Goal: Book appointment/travel/reservation

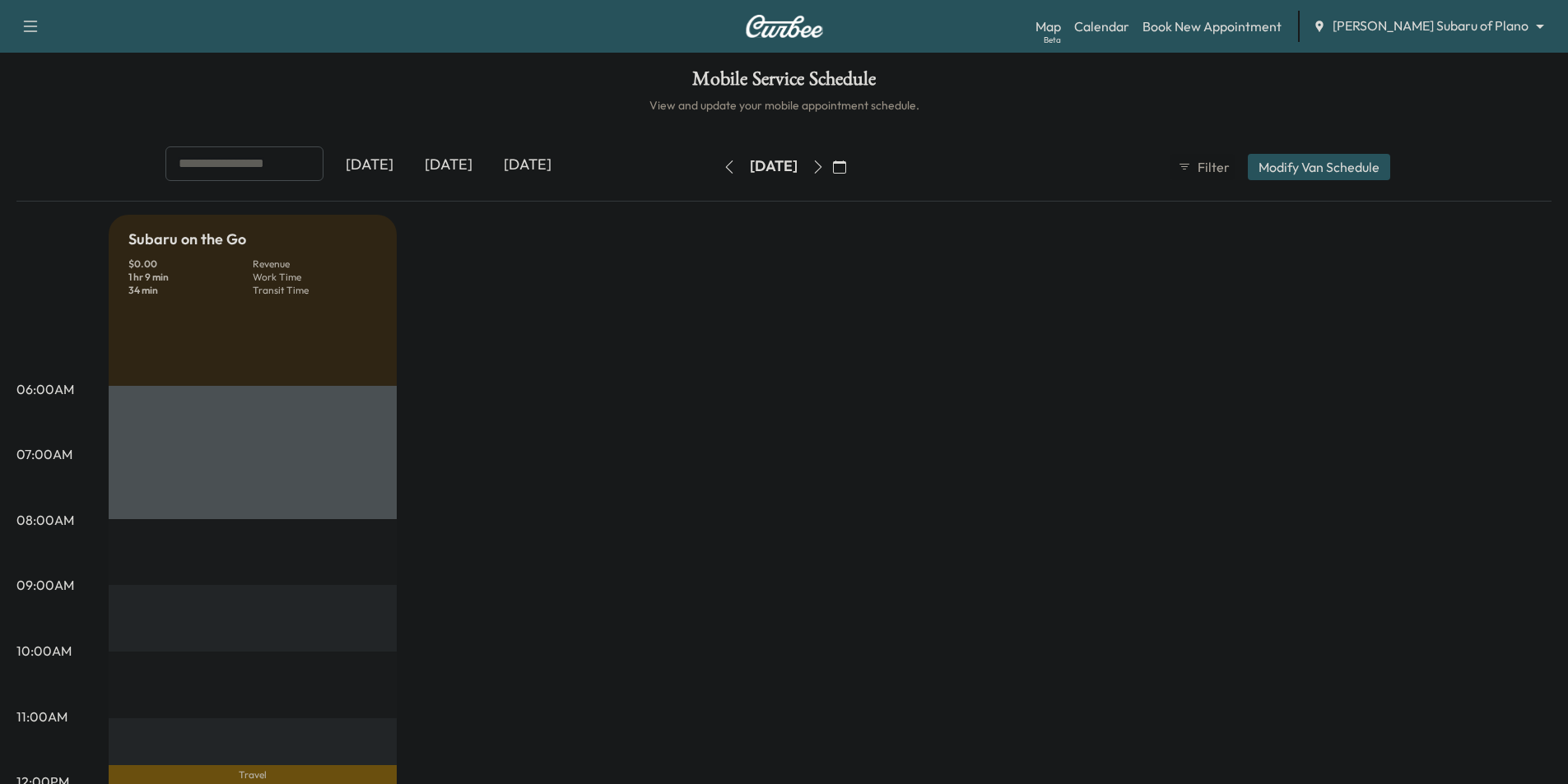
click at [821, 169] on icon "button" at bounding box center [818, 167] width 8 height 13
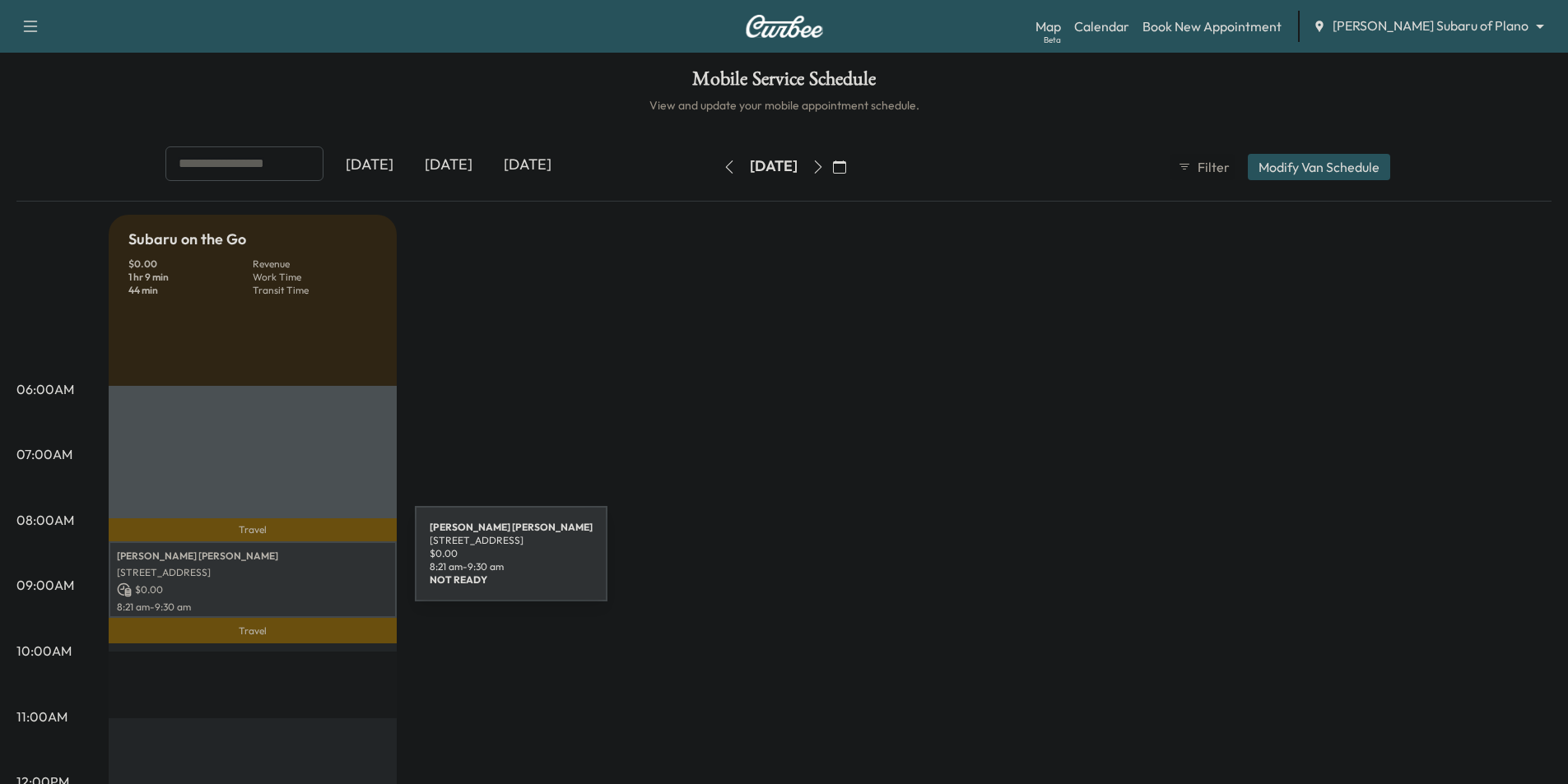
click at [291, 563] on div "[PERSON_NAME] [STREET_ADDRESS] $ 0.00 8:21 am - 9:30 am" at bounding box center [252, 579] width 288 height 77
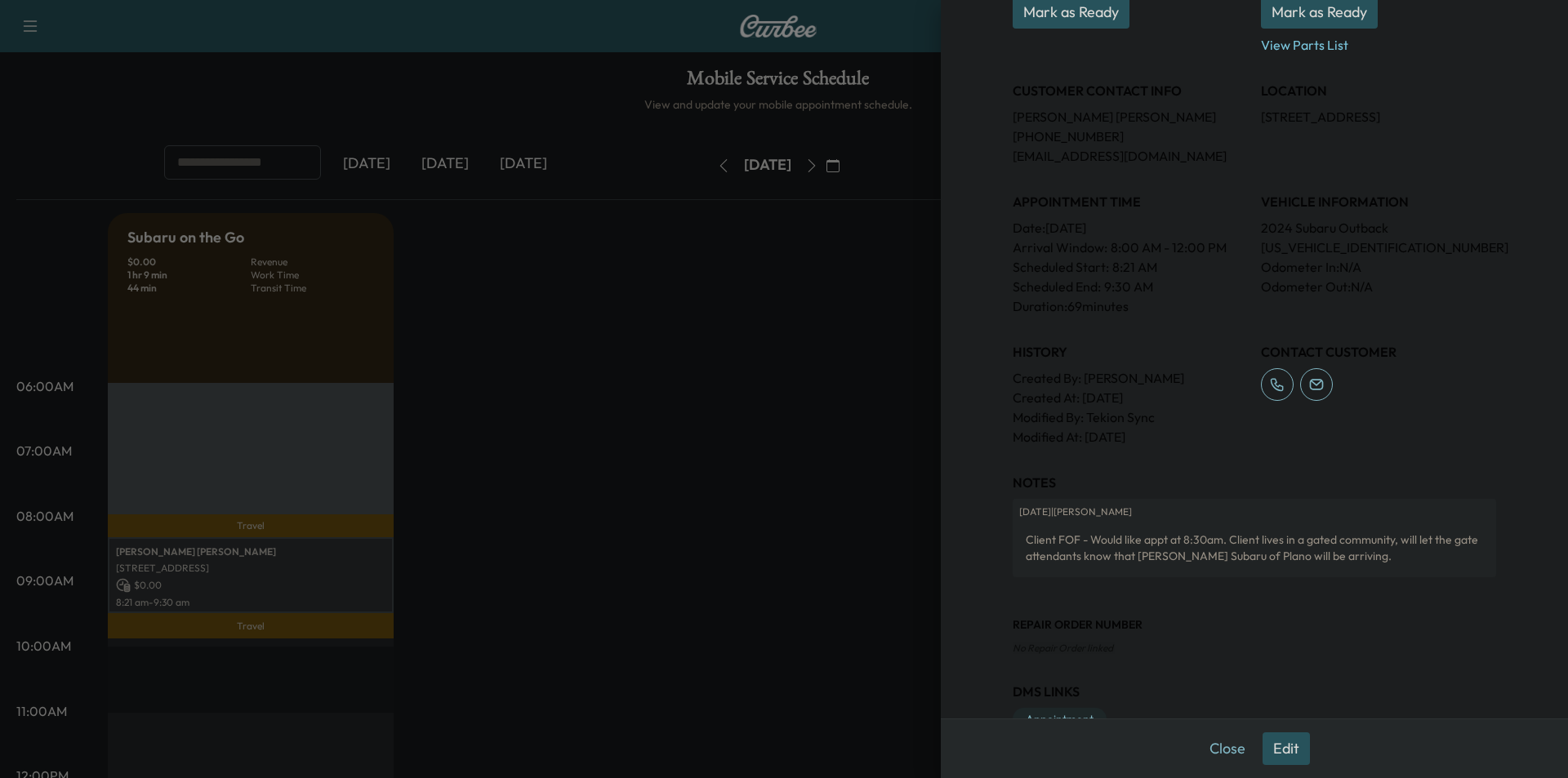
scroll to position [326, 0]
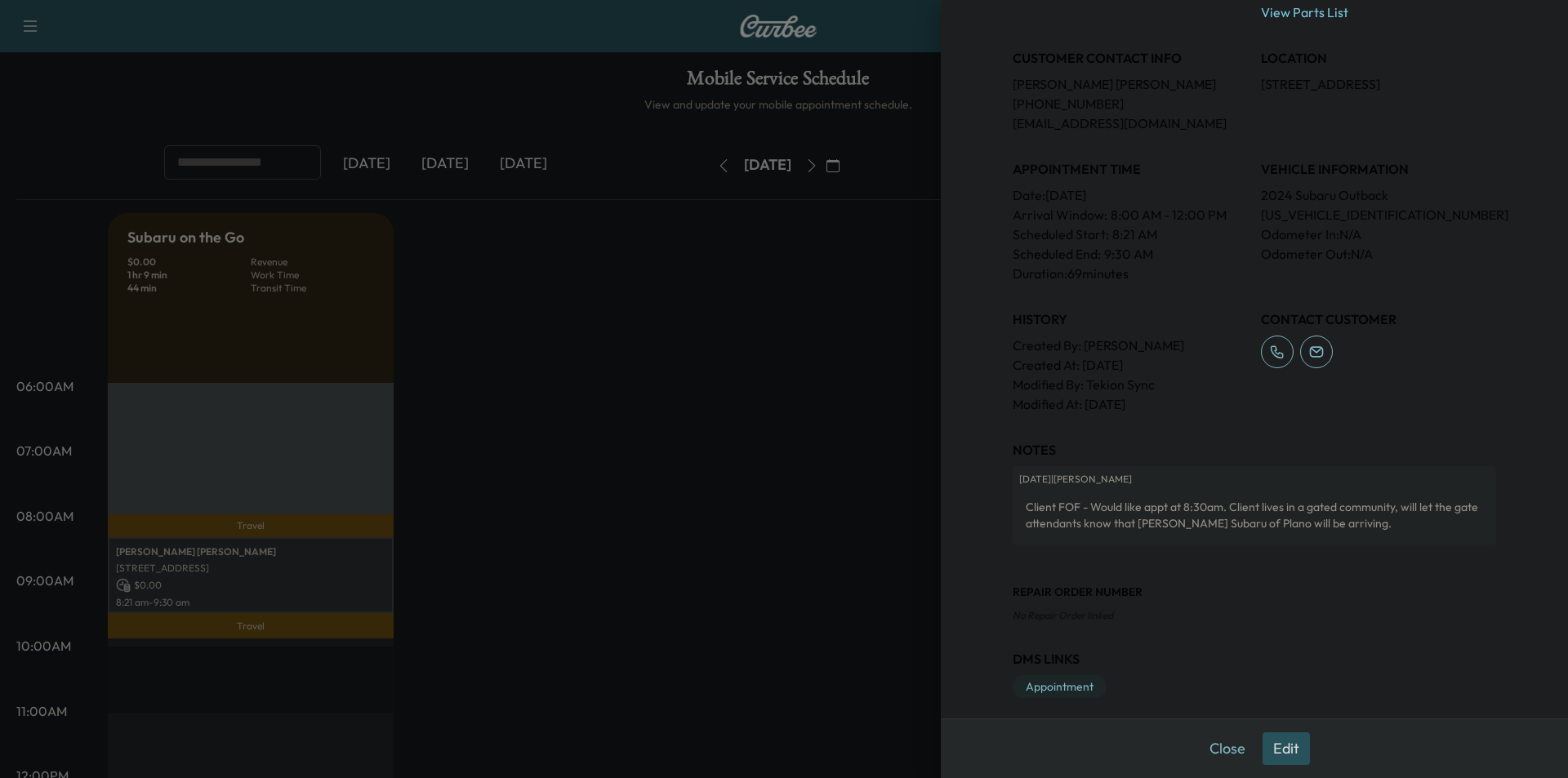
click at [1276, 746] on button "Edit" at bounding box center [1286, 748] width 48 height 33
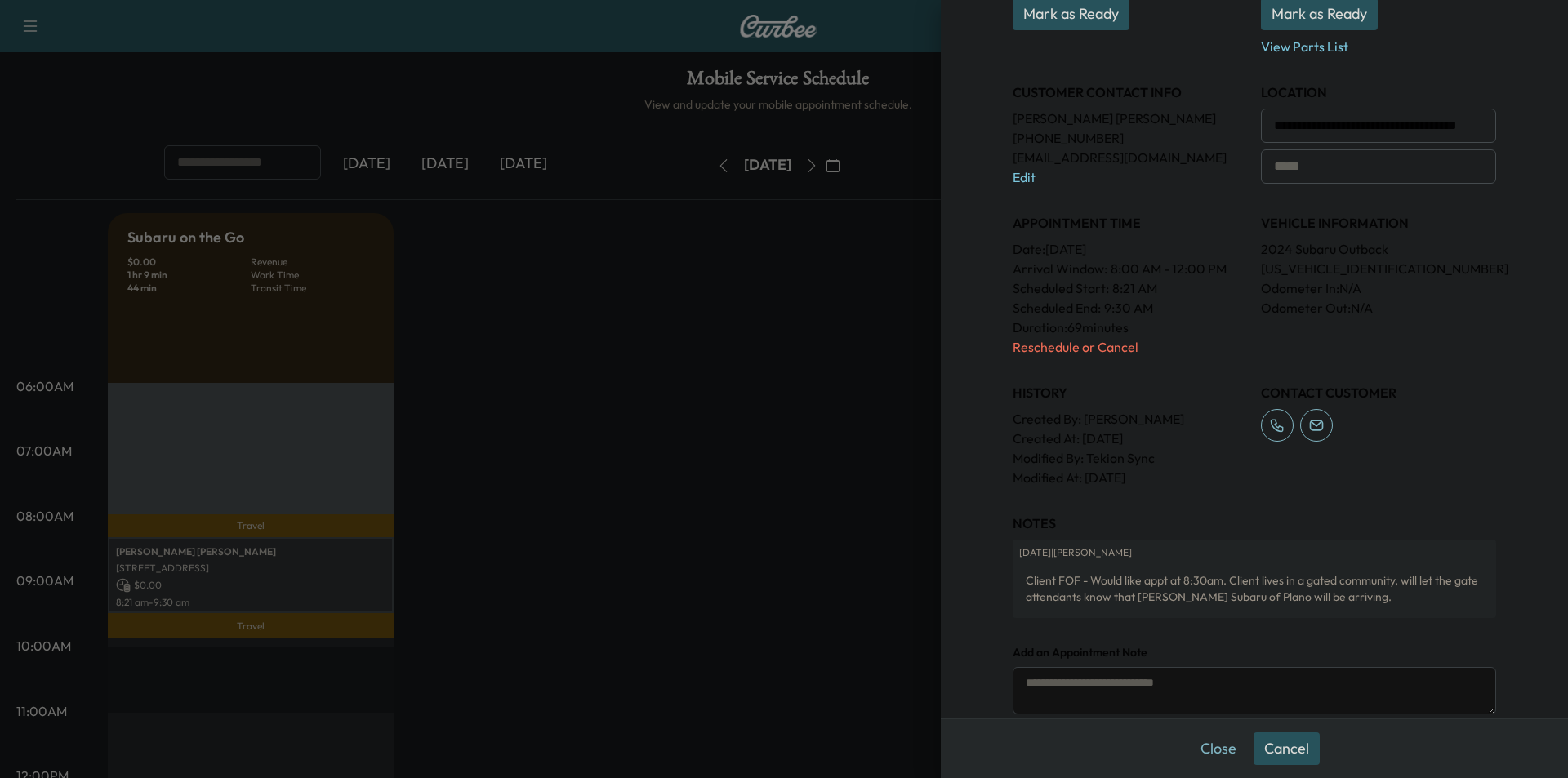
scroll to position [361, 0]
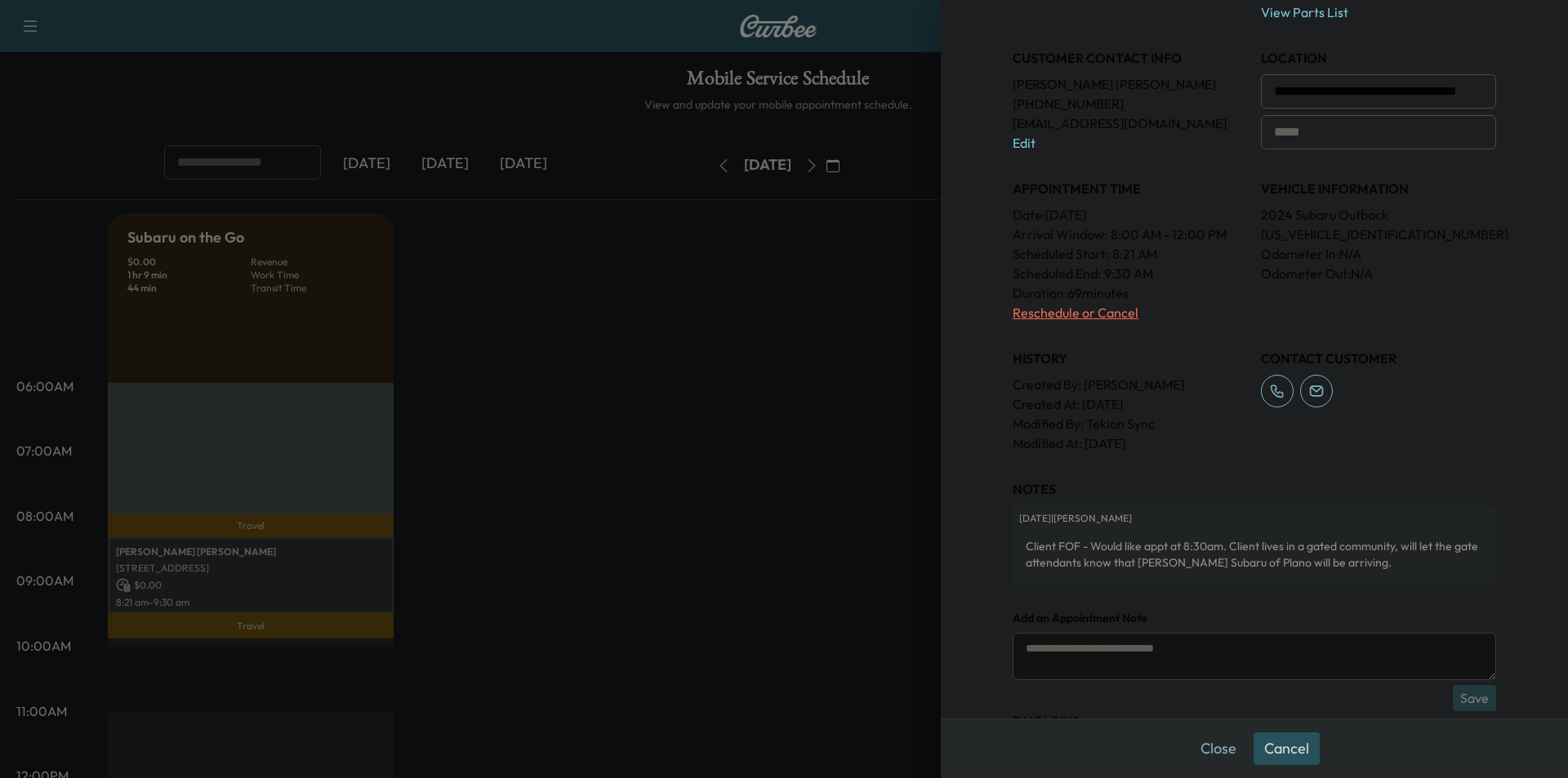
click at [1021, 312] on p "Reschedule or Cancel" at bounding box center [1130, 312] width 235 height 20
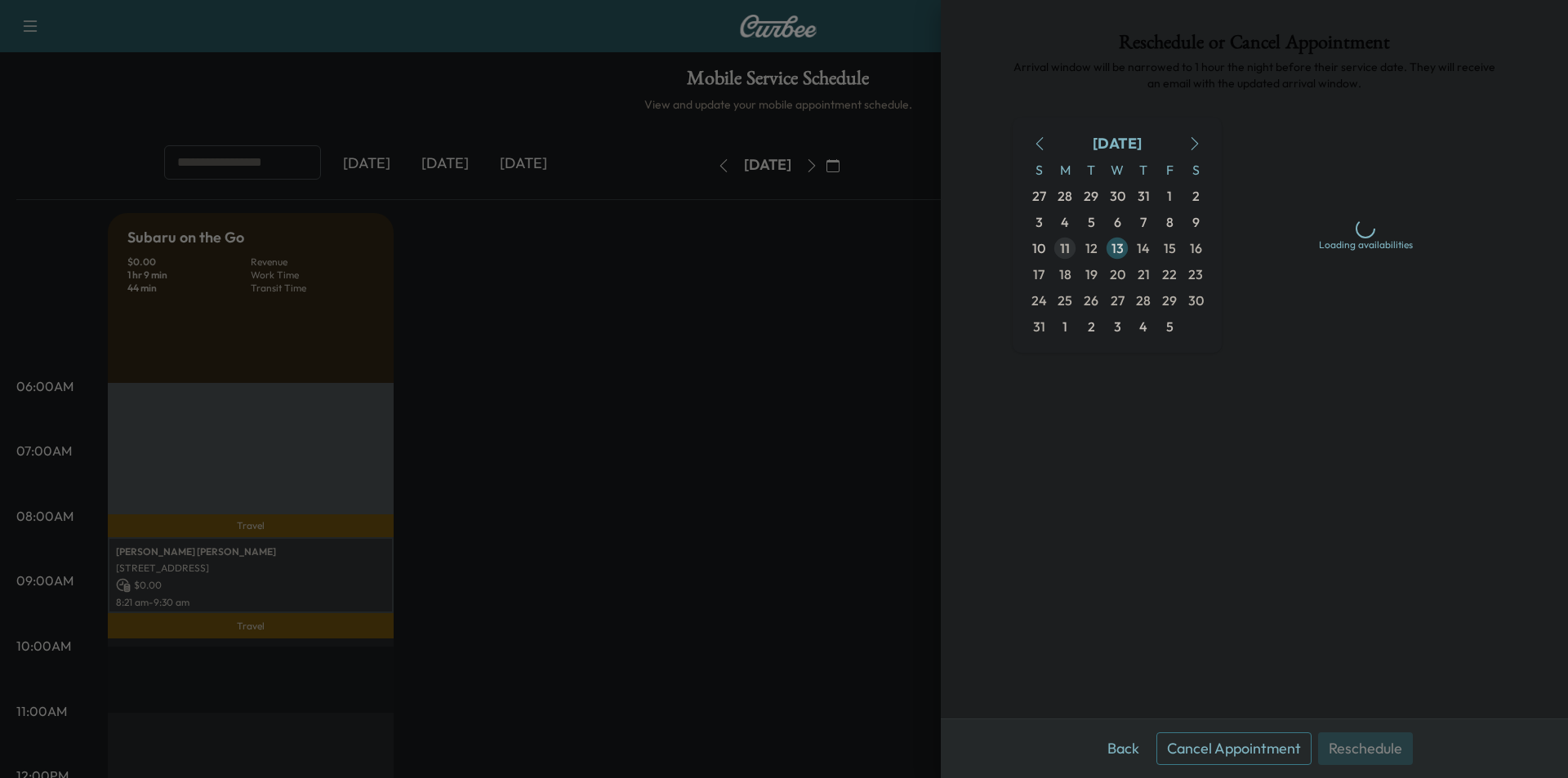
scroll to position [0, 0]
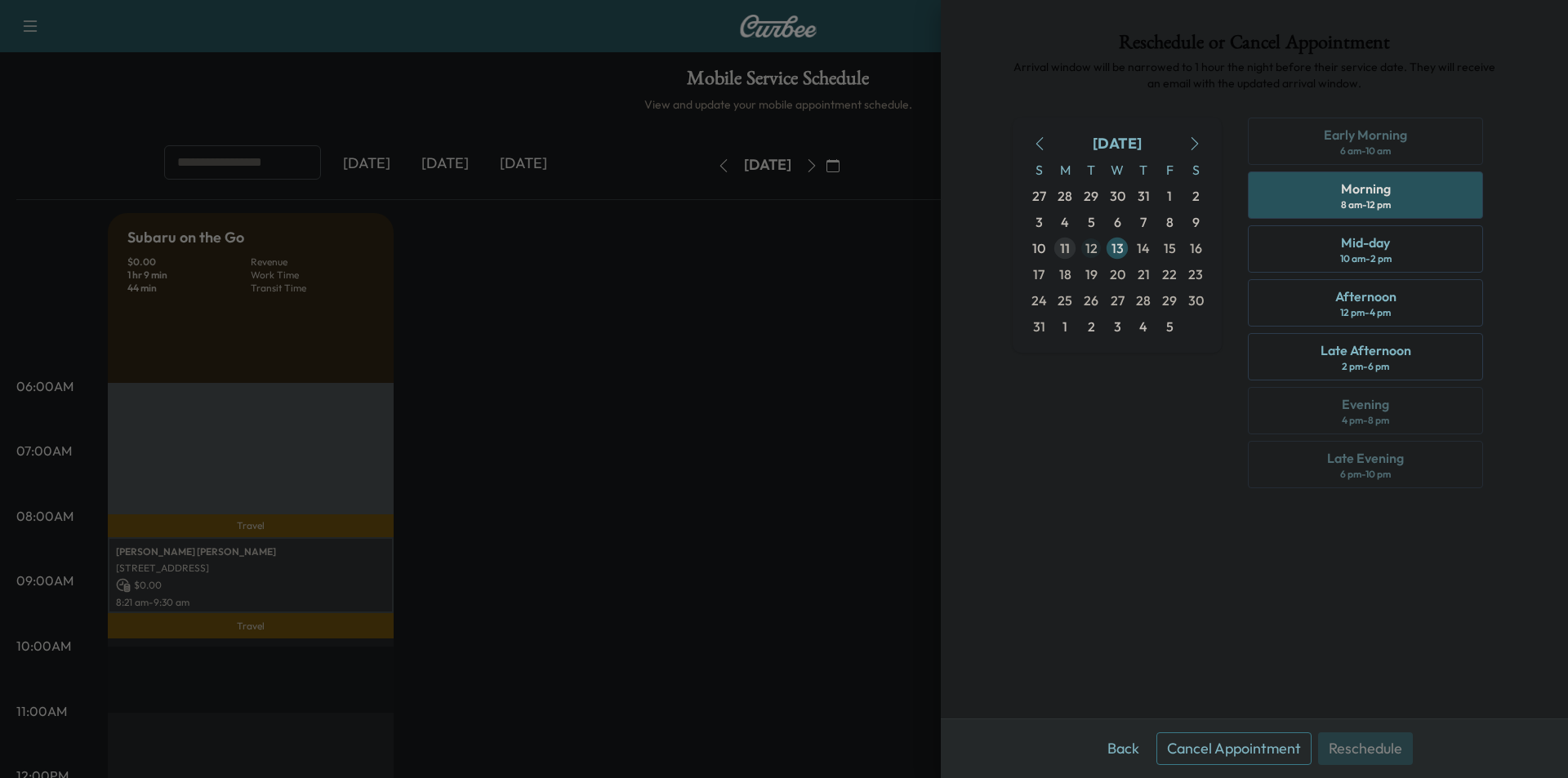
click at [1088, 246] on span "12" at bounding box center [1091, 247] width 12 height 20
click at [1368, 347] on div "Late Afternoon" at bounding box center [1365, 350] width 91 height 20
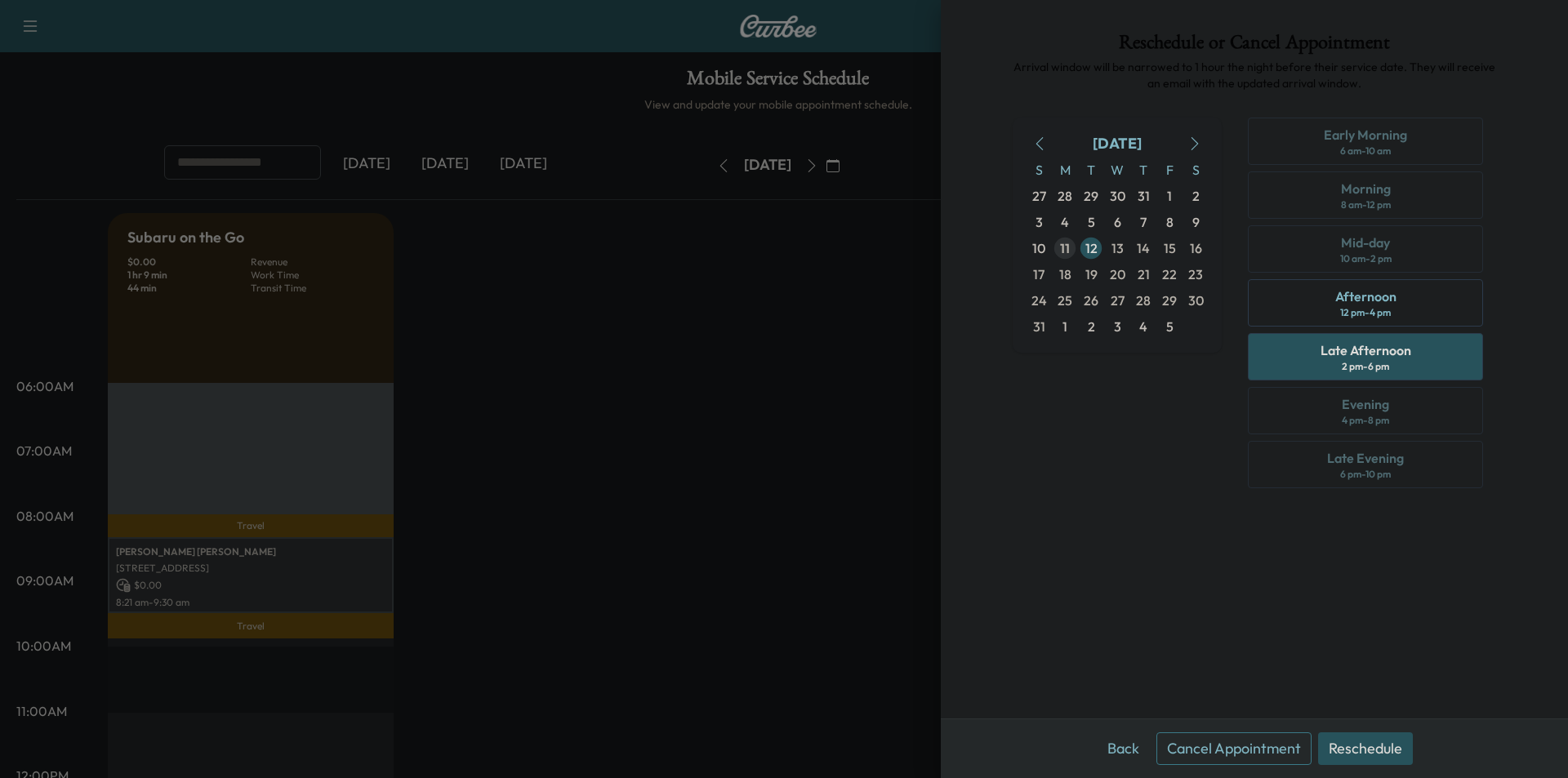
click at [1395, 741] on button "Reschedule" at bounding box center [1364, 748] width 95 height 33
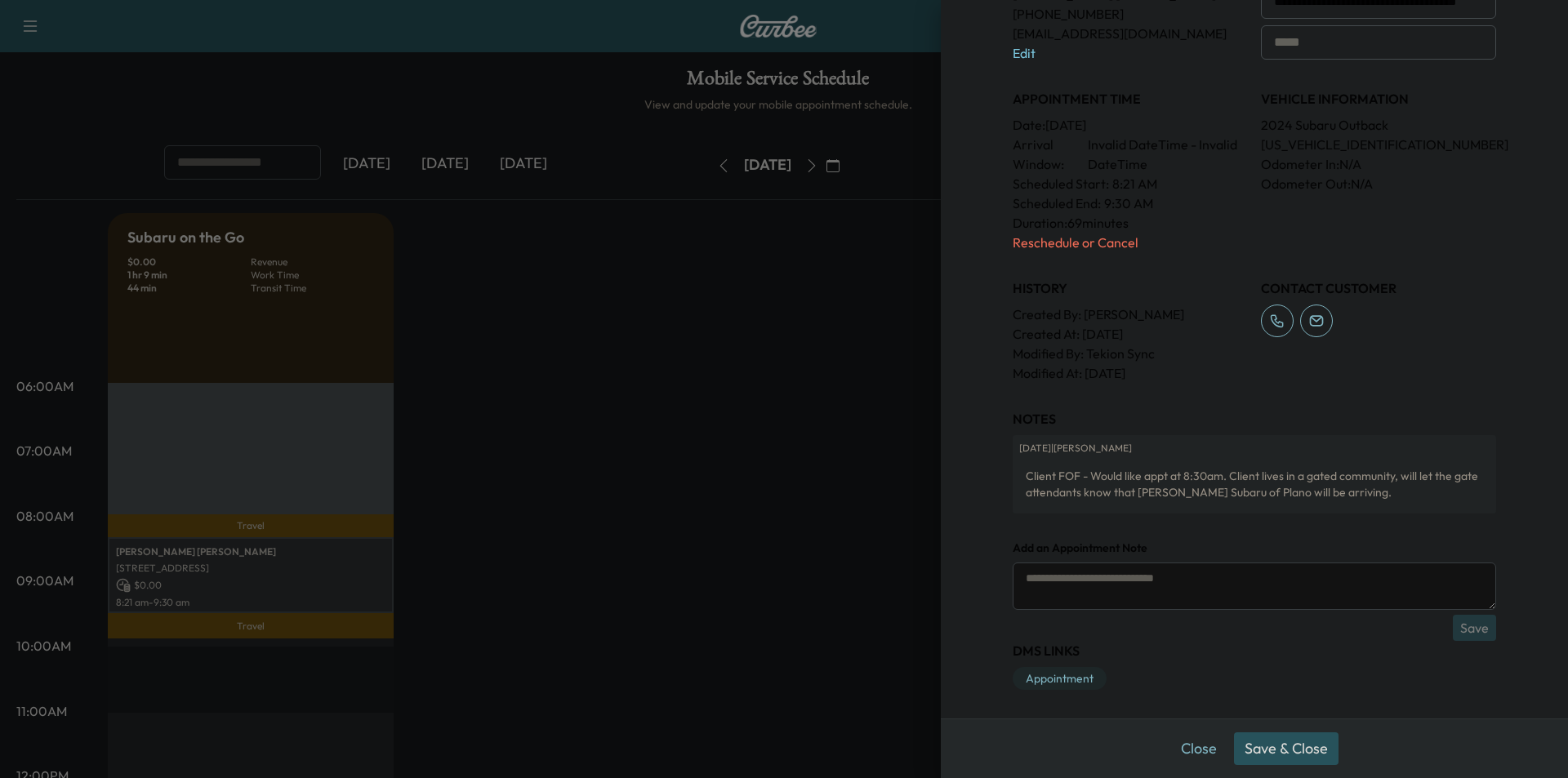
scroll to position [455, 0]
click at [1213, 578] on textarea at bounding box center [1254, 582] width 483 height 48
type textarea "**********"
click at [1312, 755] on button "Save & Close" at bounding box center [1286, 748] width 104 height 33
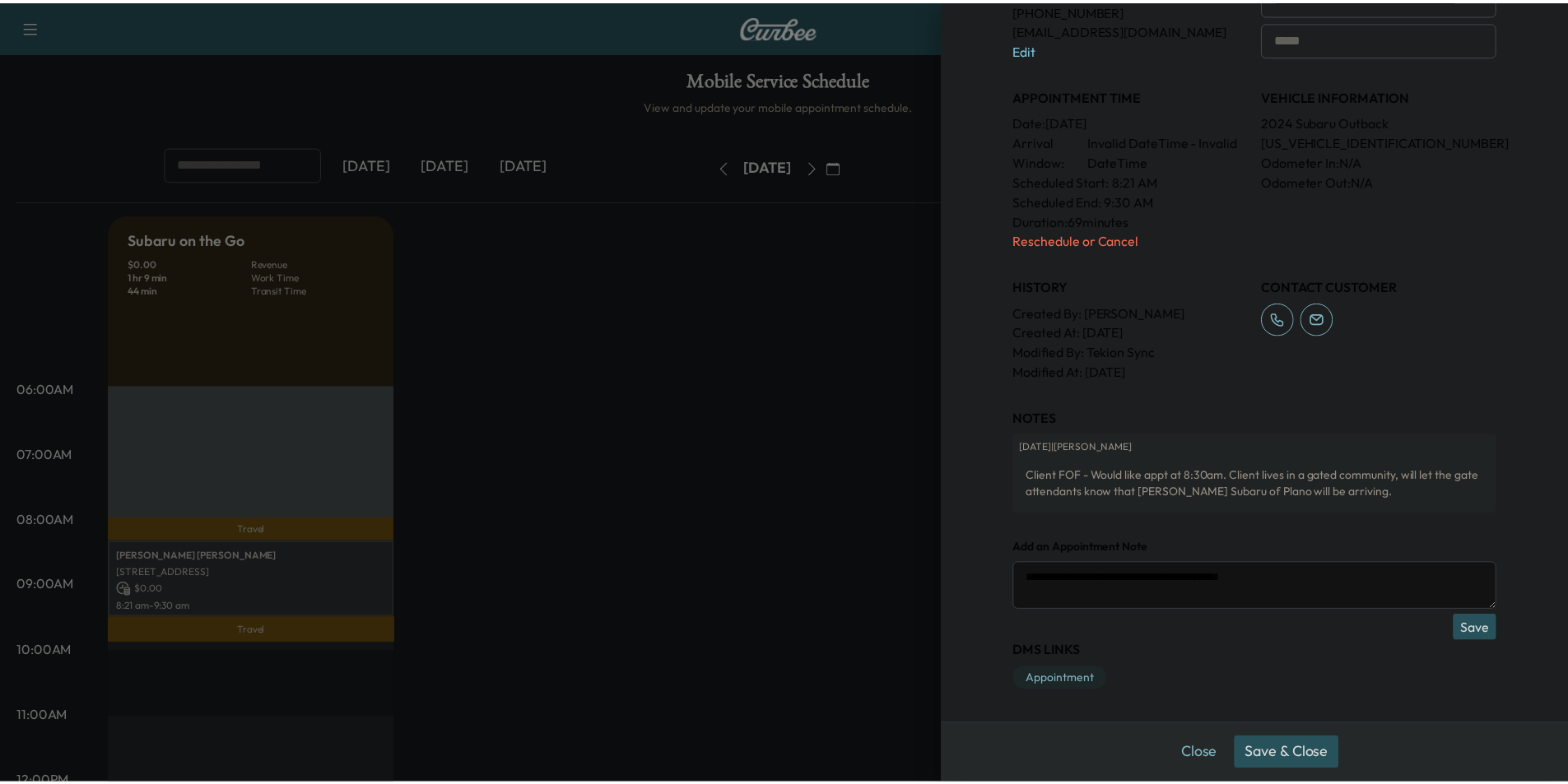
scroll to position [404, 0]
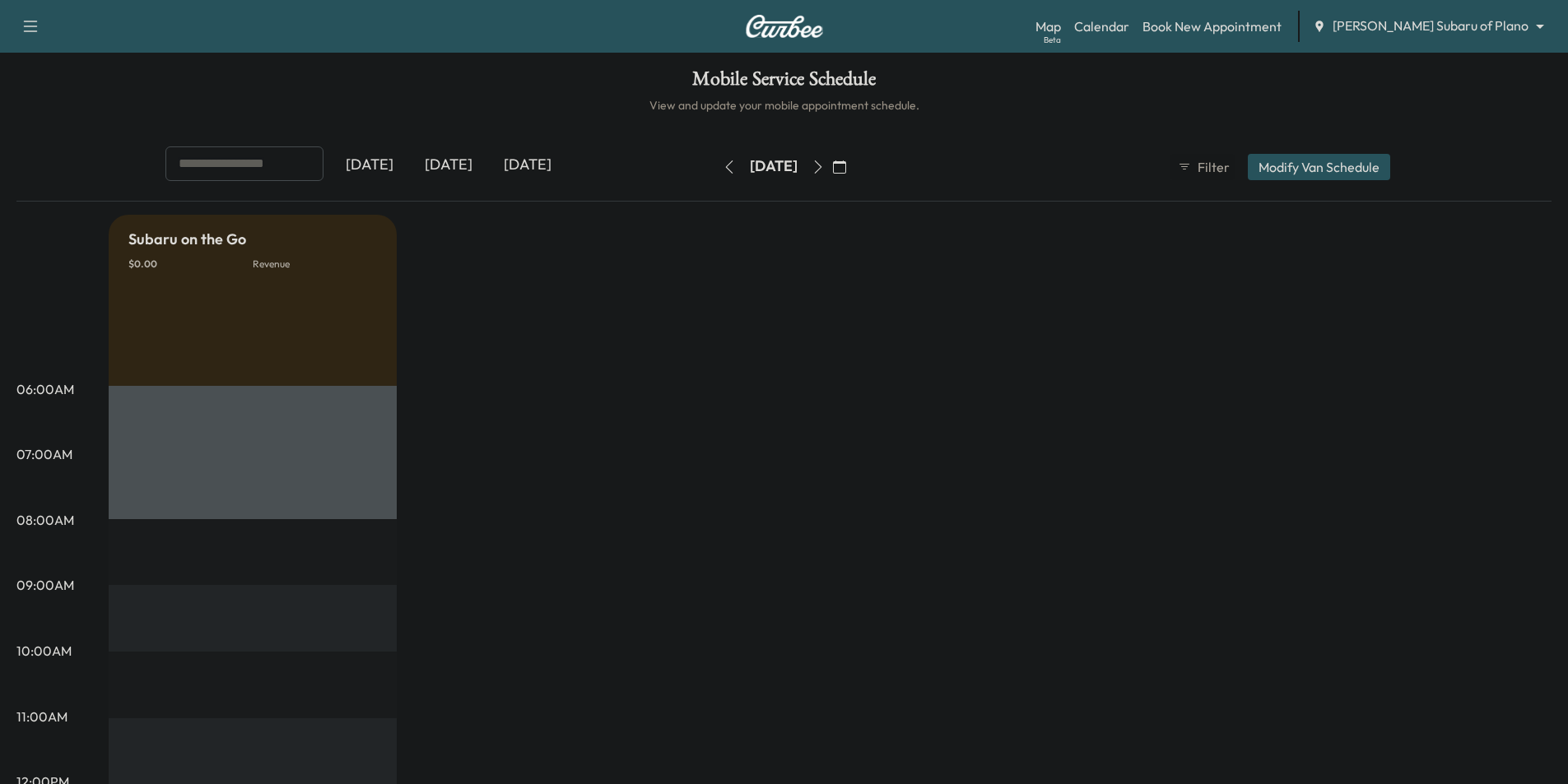
click at [723, 164] on icon "button" at bounding box center [730, 167] width 13 height 13
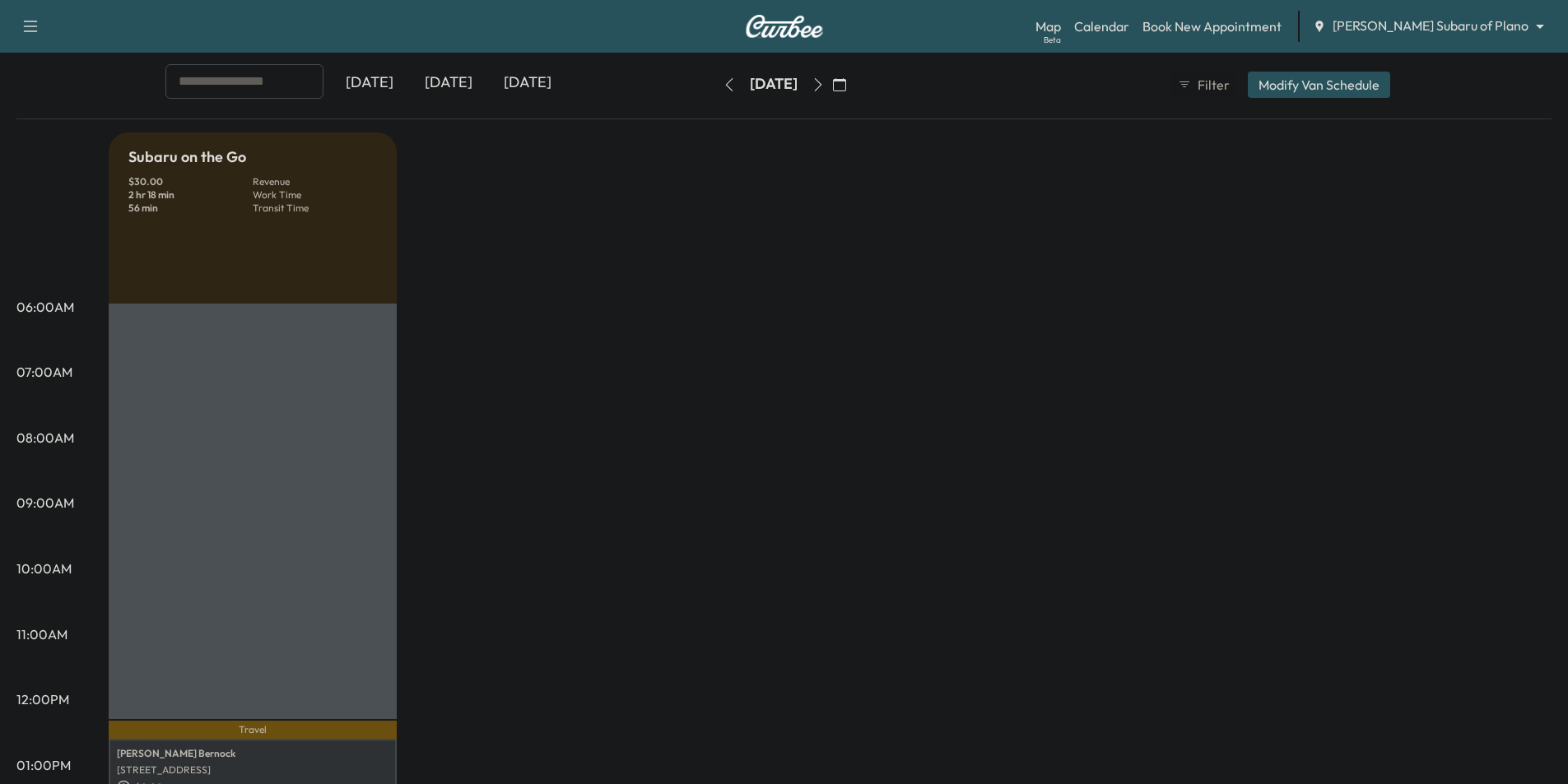
scroll to position [411, 0]
